Goal: Register for event/course

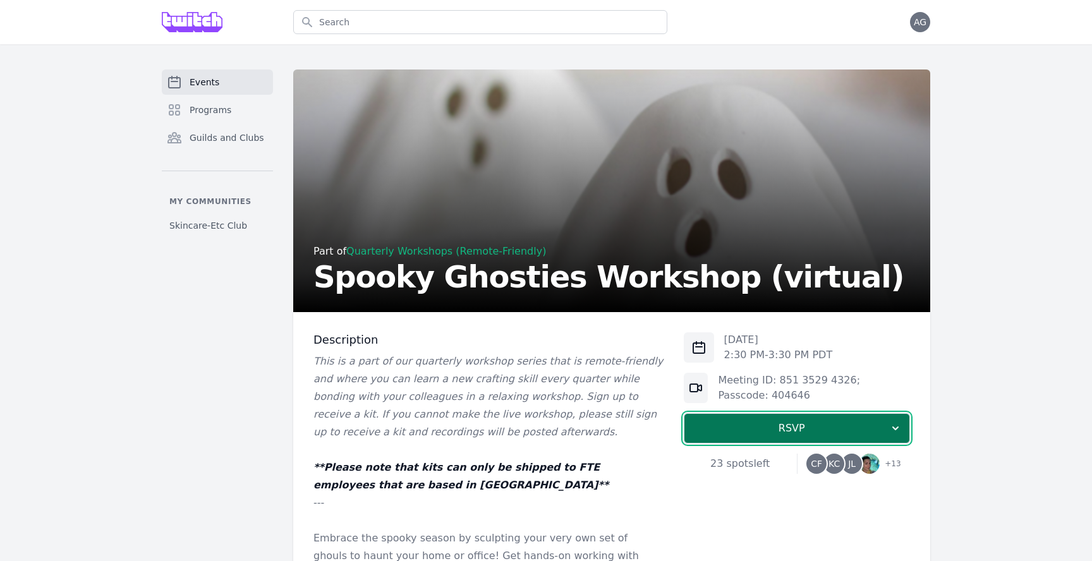
click at [809, 428] on span "RSVP" at bounding box center [792, 428] width 195 height 15
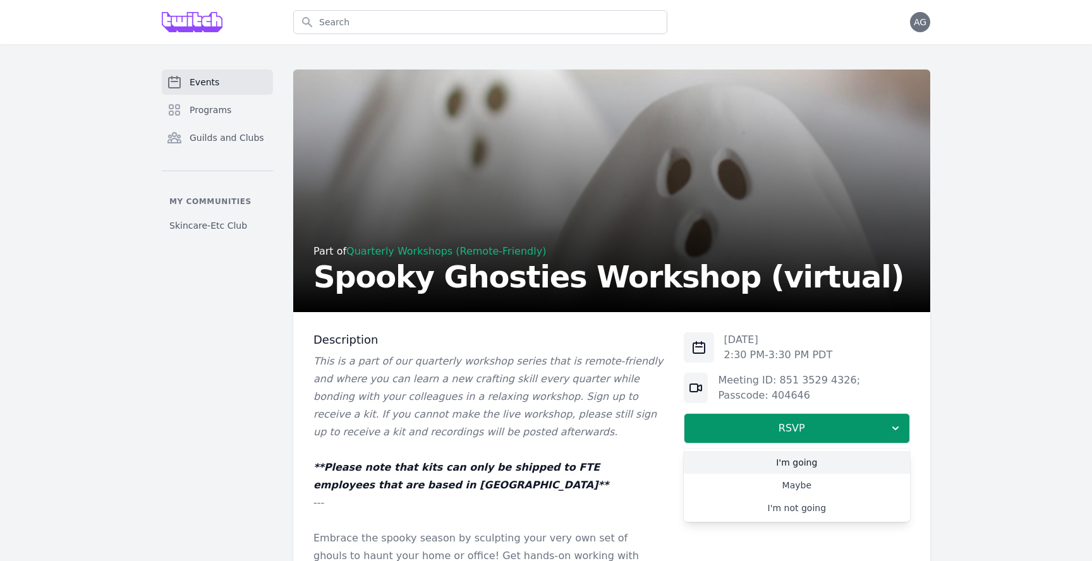
click at [788, 470] on link "I'm going" at bounding box center [797, 462] width 226 height 23
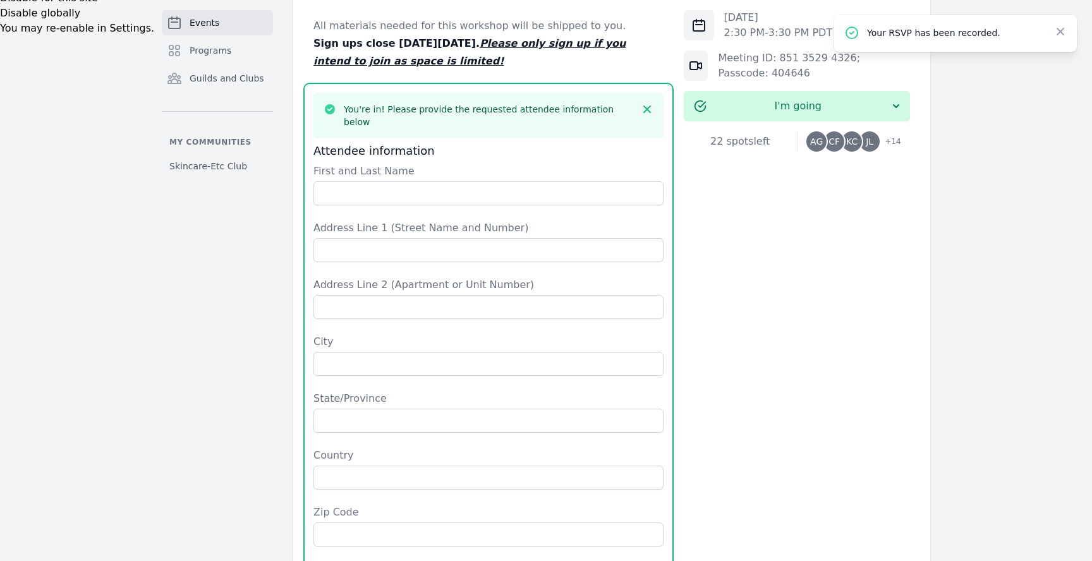
scroll to position [580, 0]
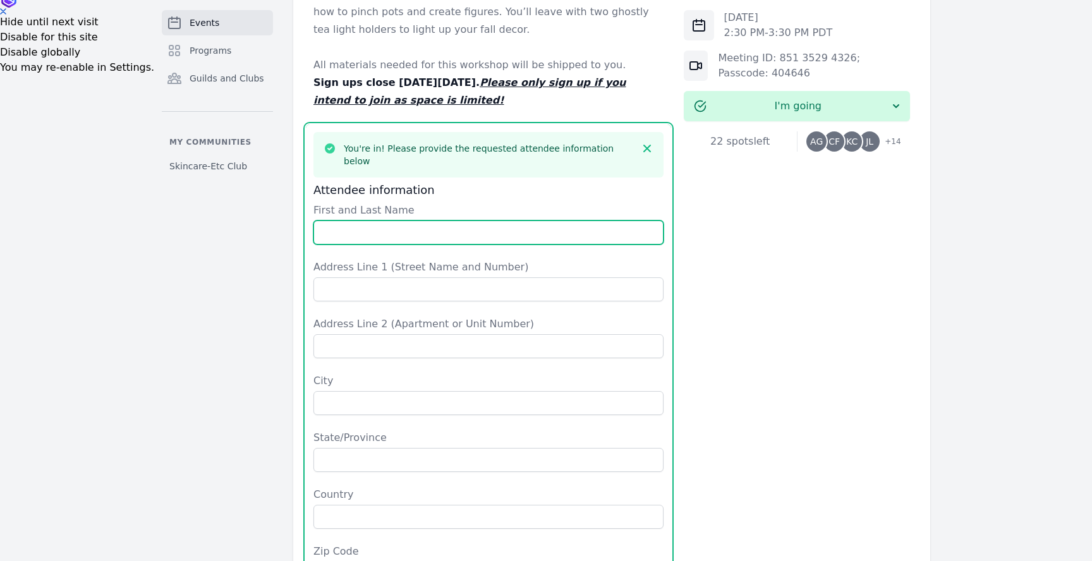
click at [429, 221] on input "First and Last Name" at bounding box center [489, 233] width 350 height 24
type input "[PERSON_NAME]"
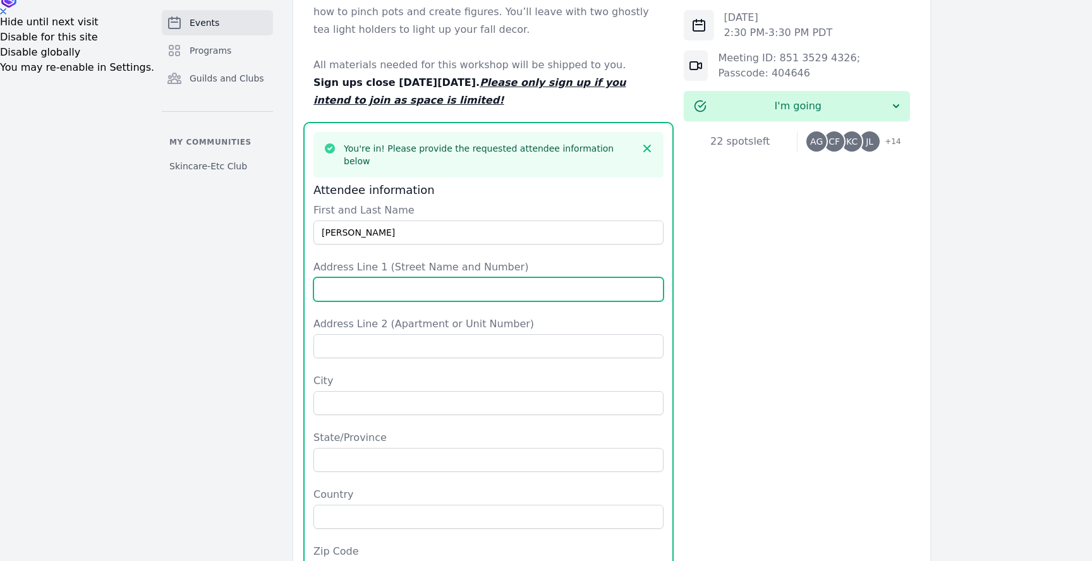
click at [451, 279] on input "Address Line 1 (Street Name and Number)" at bounding box center [489, 290] width 350 height 24
type input "[STREET_ADDRESS][PERSON_NAME]"
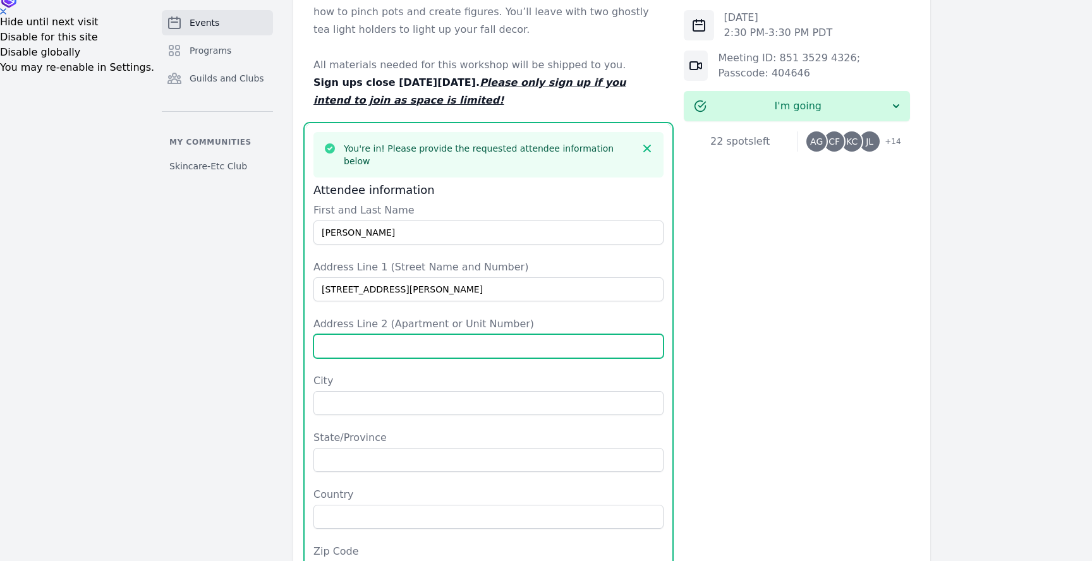
type input "APT 526"
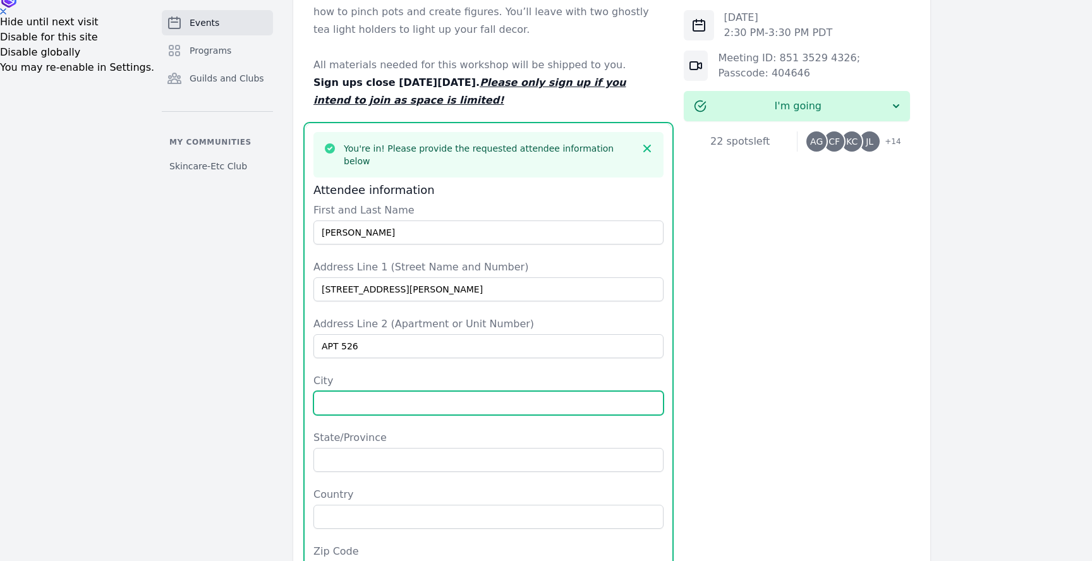
type input "[GEOGRAPHIC_DATA]"
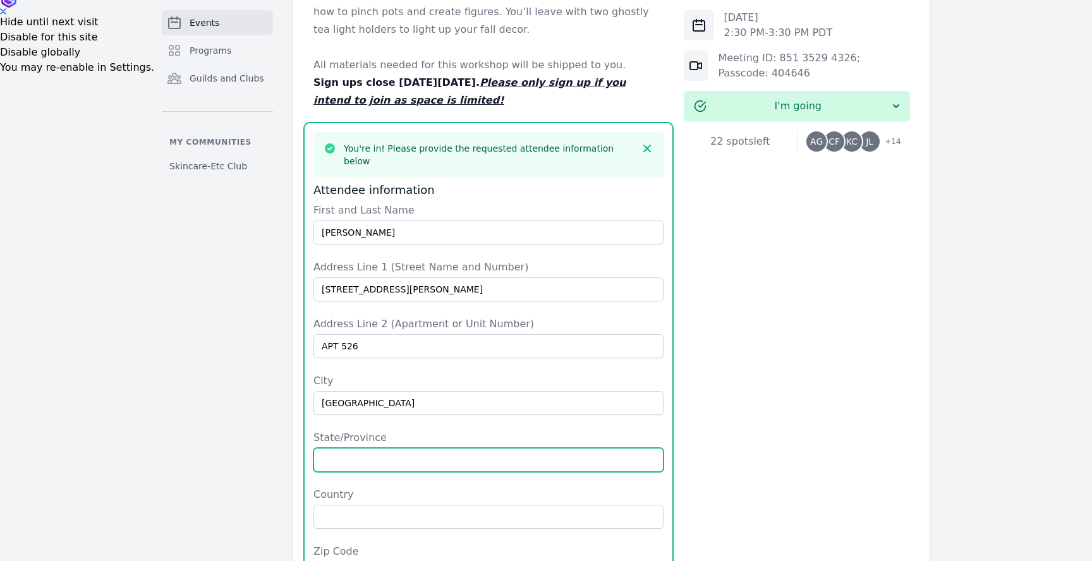
type input "CA"
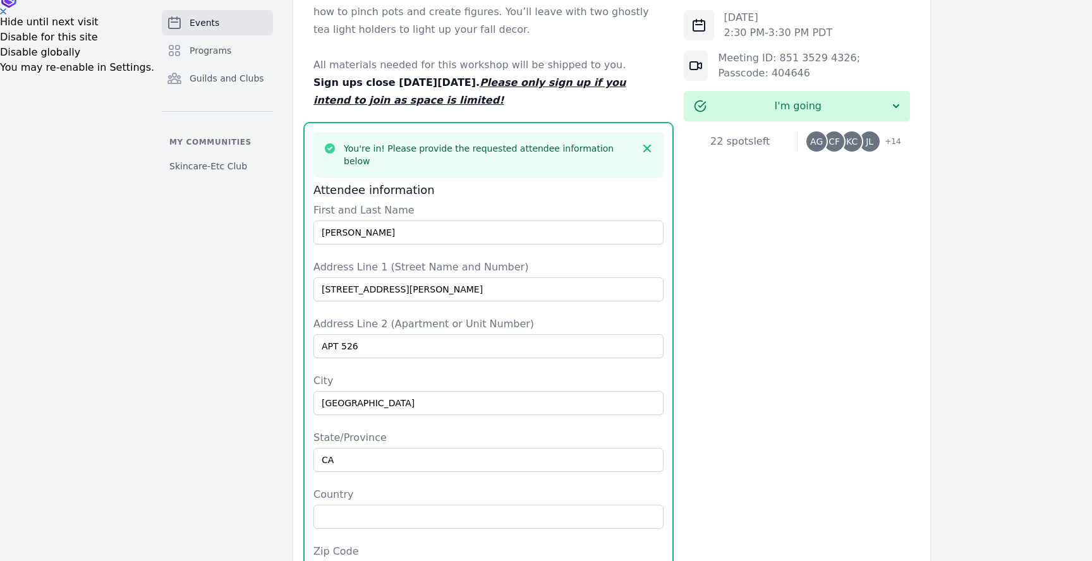
type input "[GEOGRAPHIC_DATA]"
type input "94158"
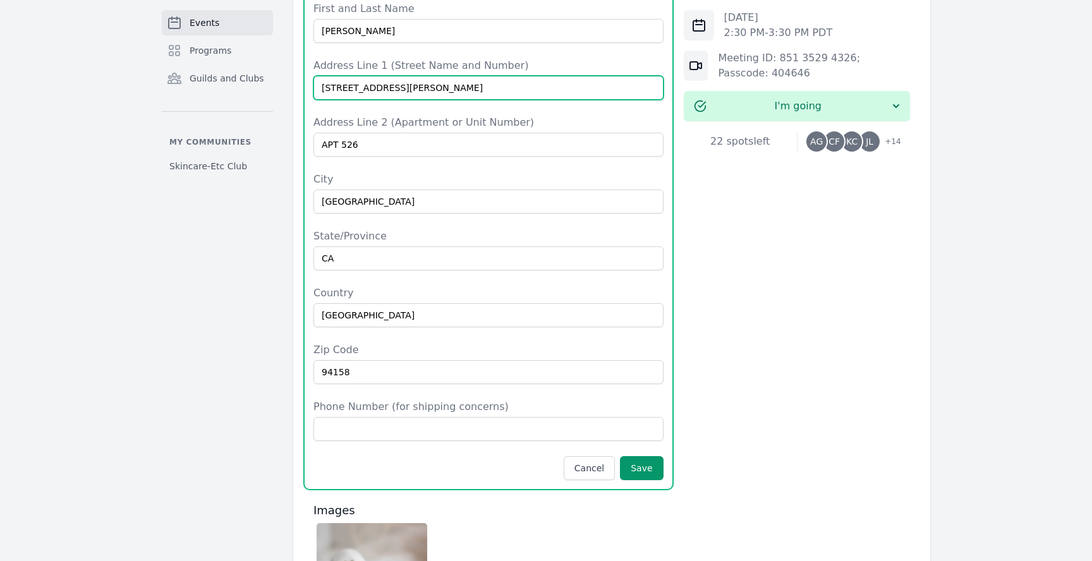
scroll to position [786, 0]
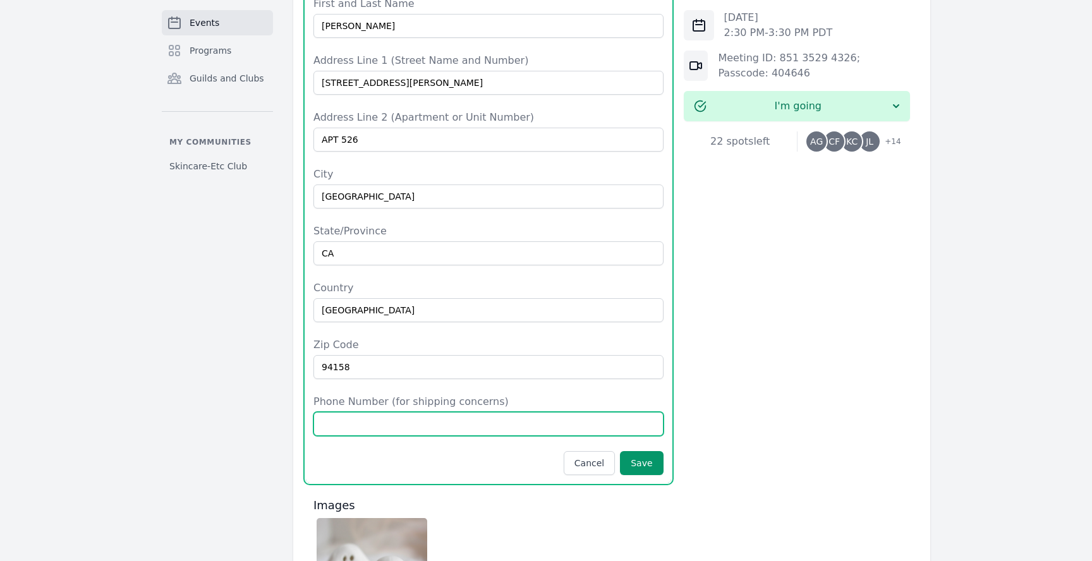
click at [482, 412] on input "Phone Number (for shipping concerns)" at bounding box center [489, 424] width 350 height 24
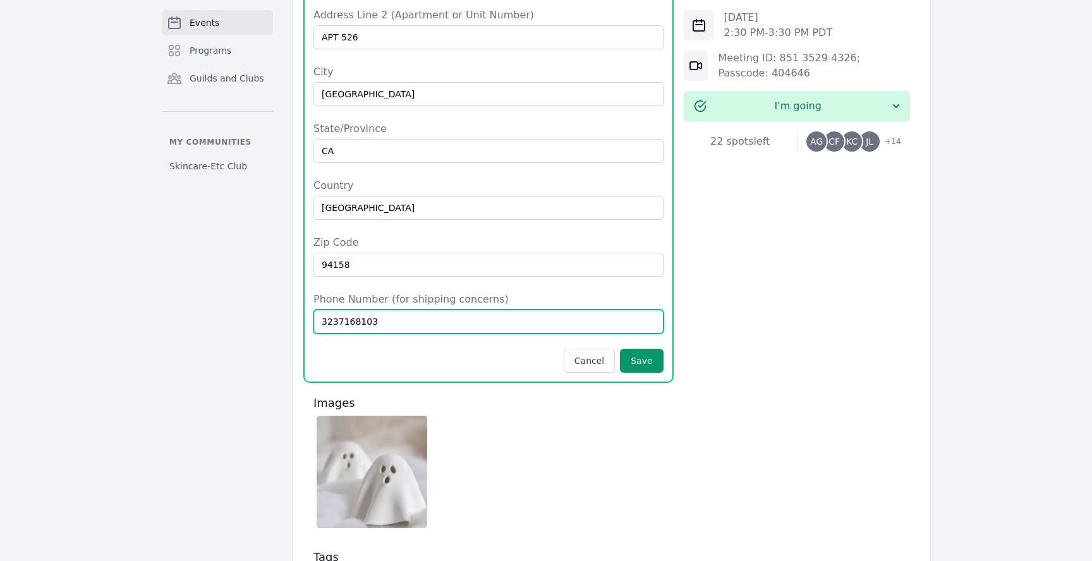
scroll to position [896, 0]
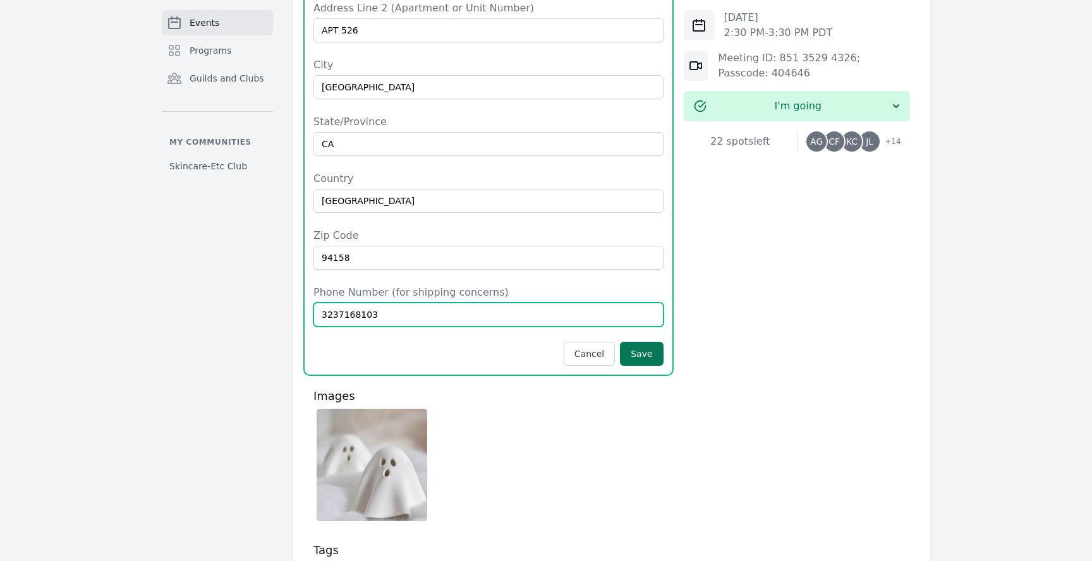
type input "3237168103"
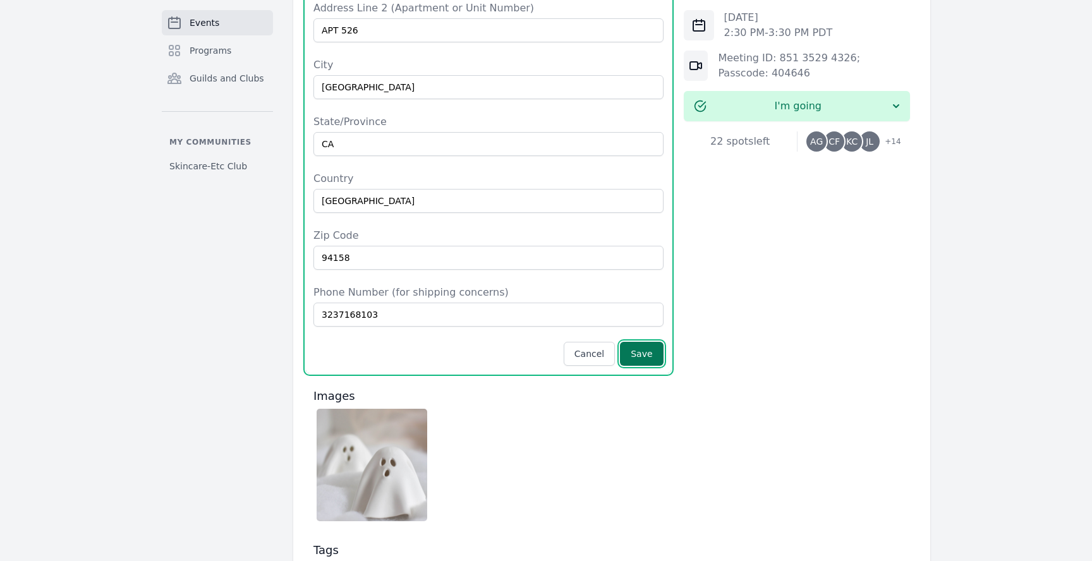
click at [642, 343] on button "Save" at bounding box center [641, 354] width 43 height 24
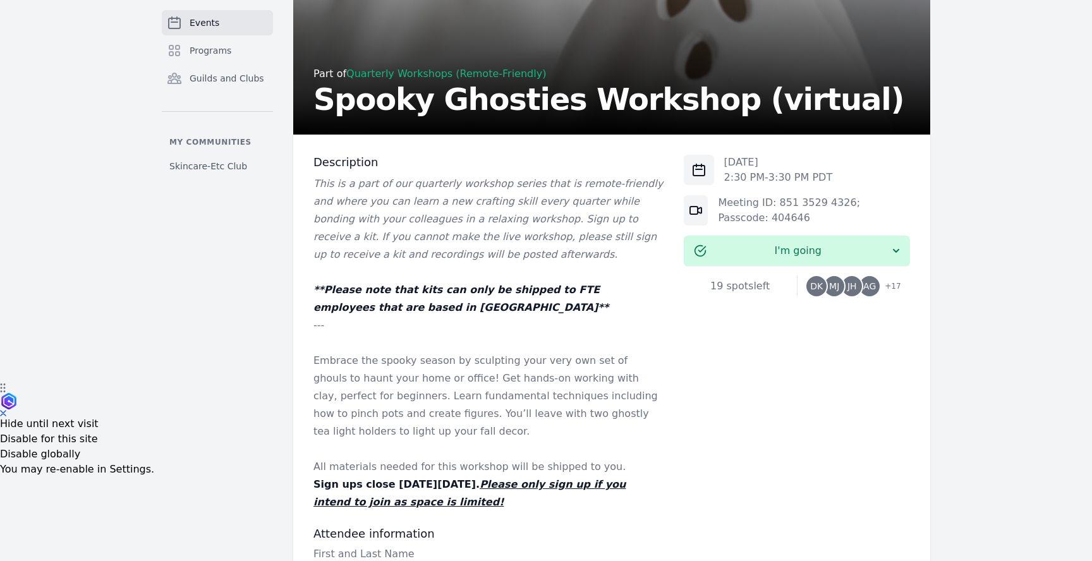
scroll to position [179, 0]
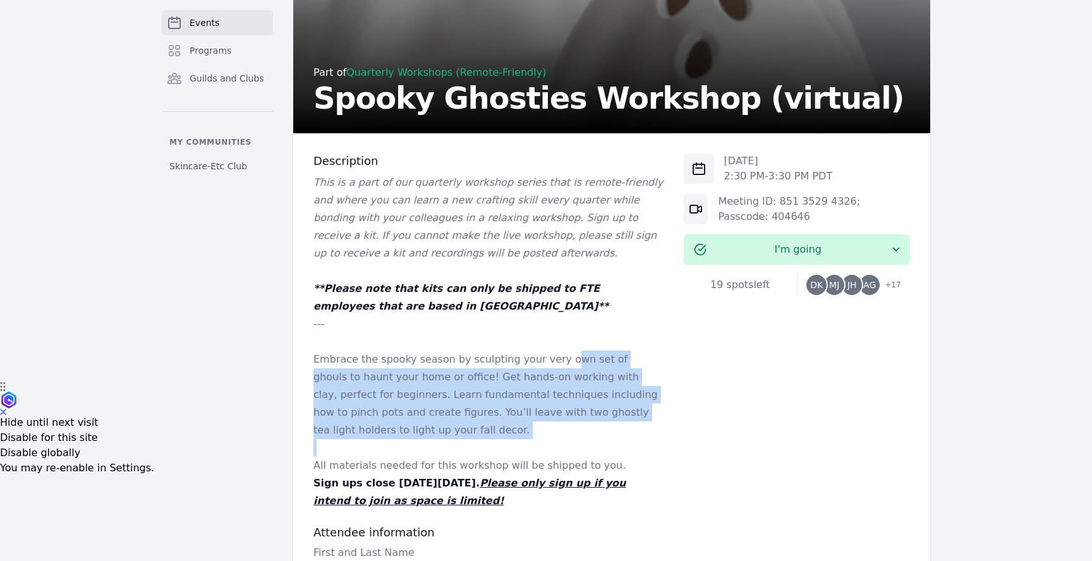
drag, startPoint x: 552, startPoint y: 352, endPoint x: 550, endPoint y: 440, distance: 87.9
click at [550, 440] on div "This is a part of our quarterly workshop series that is remote-friendly and whe…" at bounding box center [489, 342] width 350 height 336
